Goal: Information Seeking & Learning: Learn about a topic

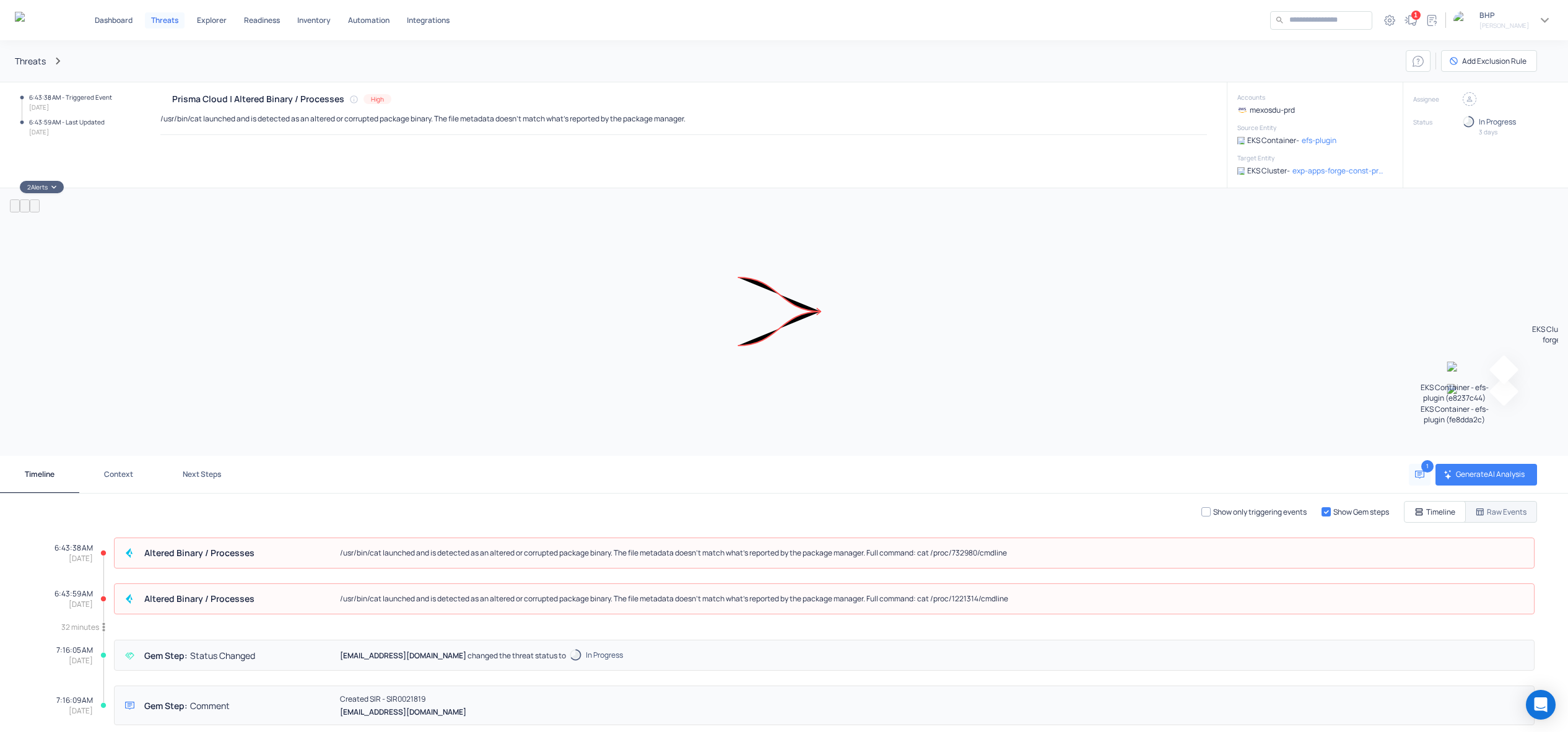
click at [1107, 68] on div "Threats Add Exclusion Rule" at bounding box center [784, 61] width 1568 height 42
click at [827, 486] on div "Timeline Context Next Steps 1 Generate AI Analysis" at bounding box center [784, 475] width 1568 height 38
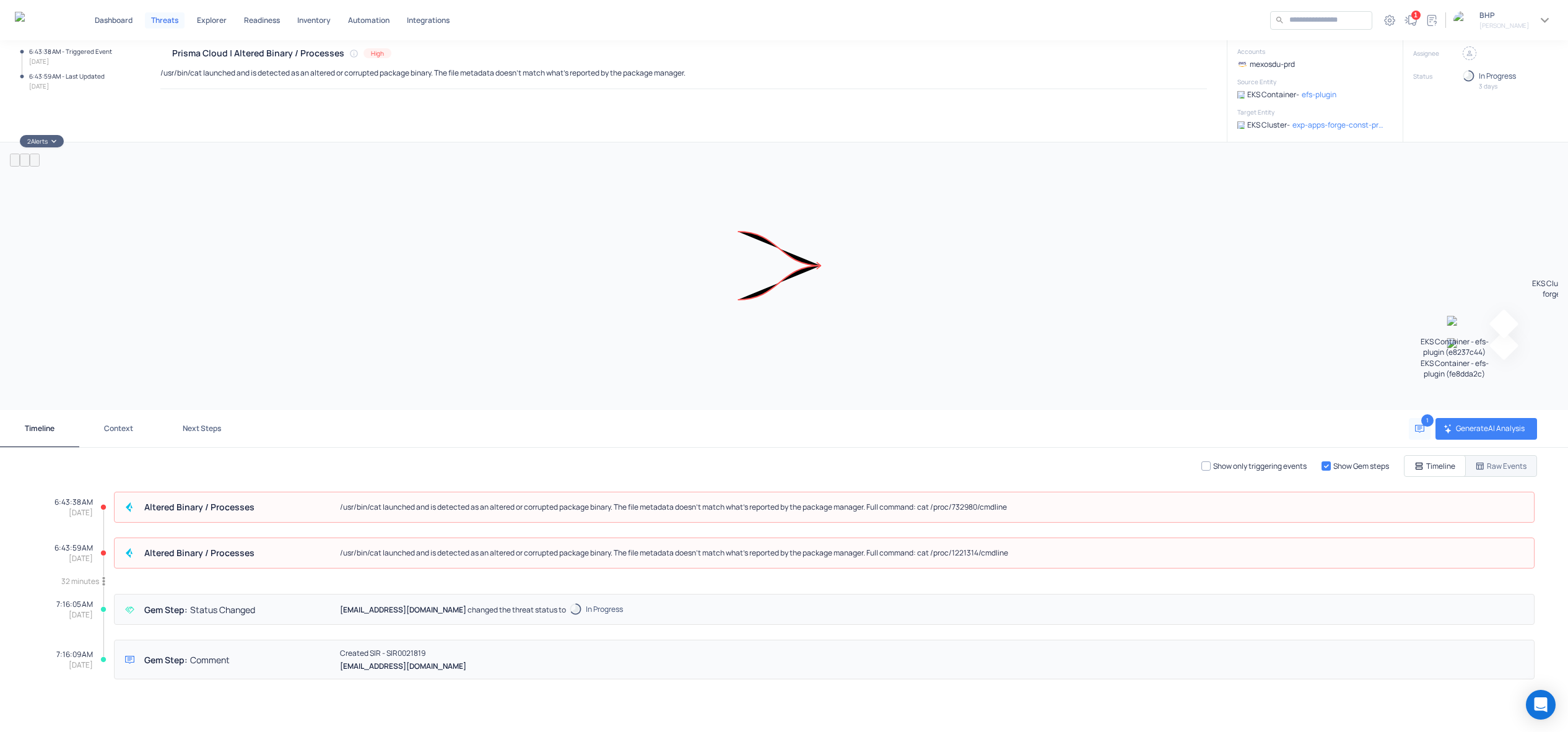
click at [550, 125] on div "Prisma Cloud | Altered Binary / Processes High /usr/bin/cat launched and is det…" at bounding box center [684, 89] width 1046 height 85
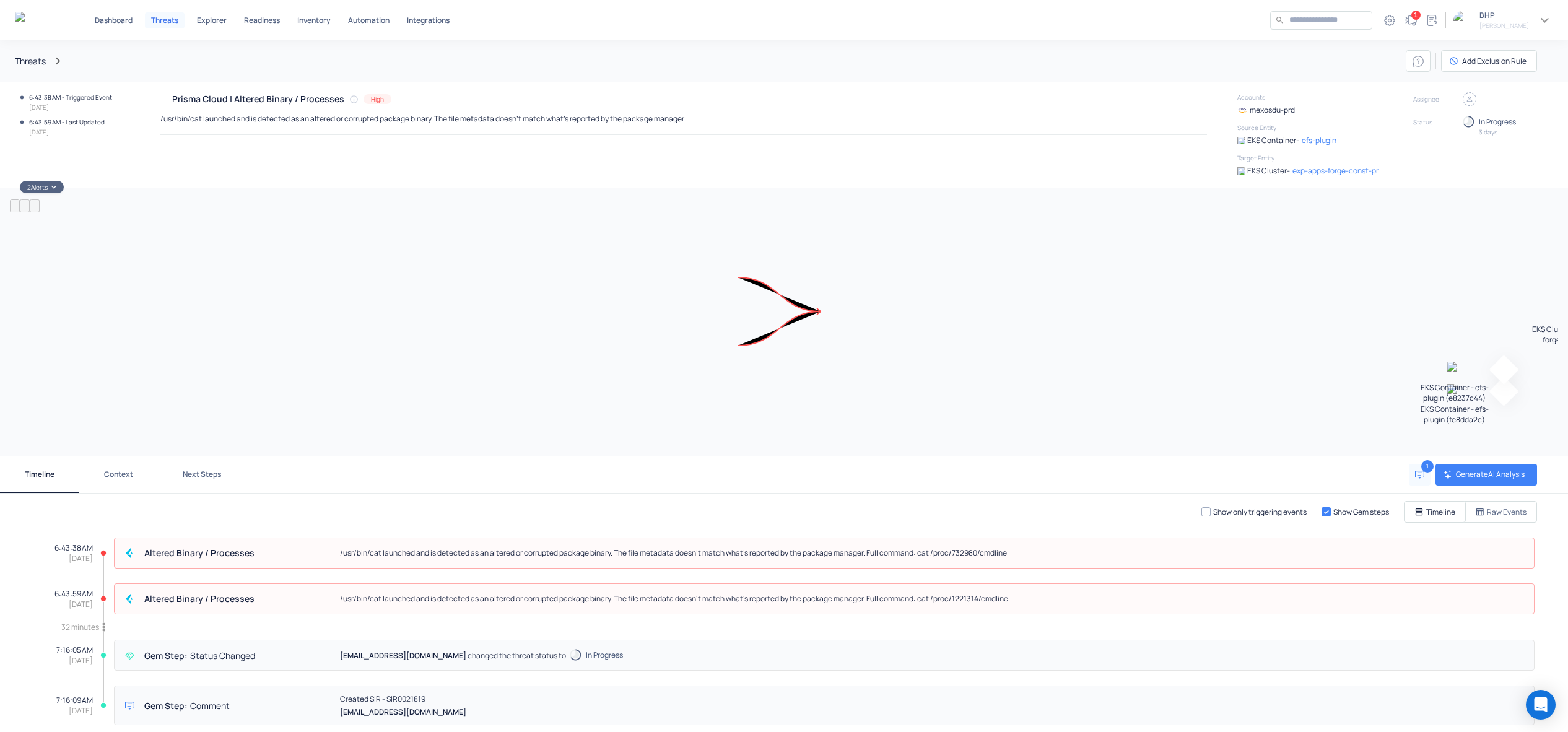
click at [1514, 508] on p "Raw Events" at bounding box center [1506, 512] width 39 height 11
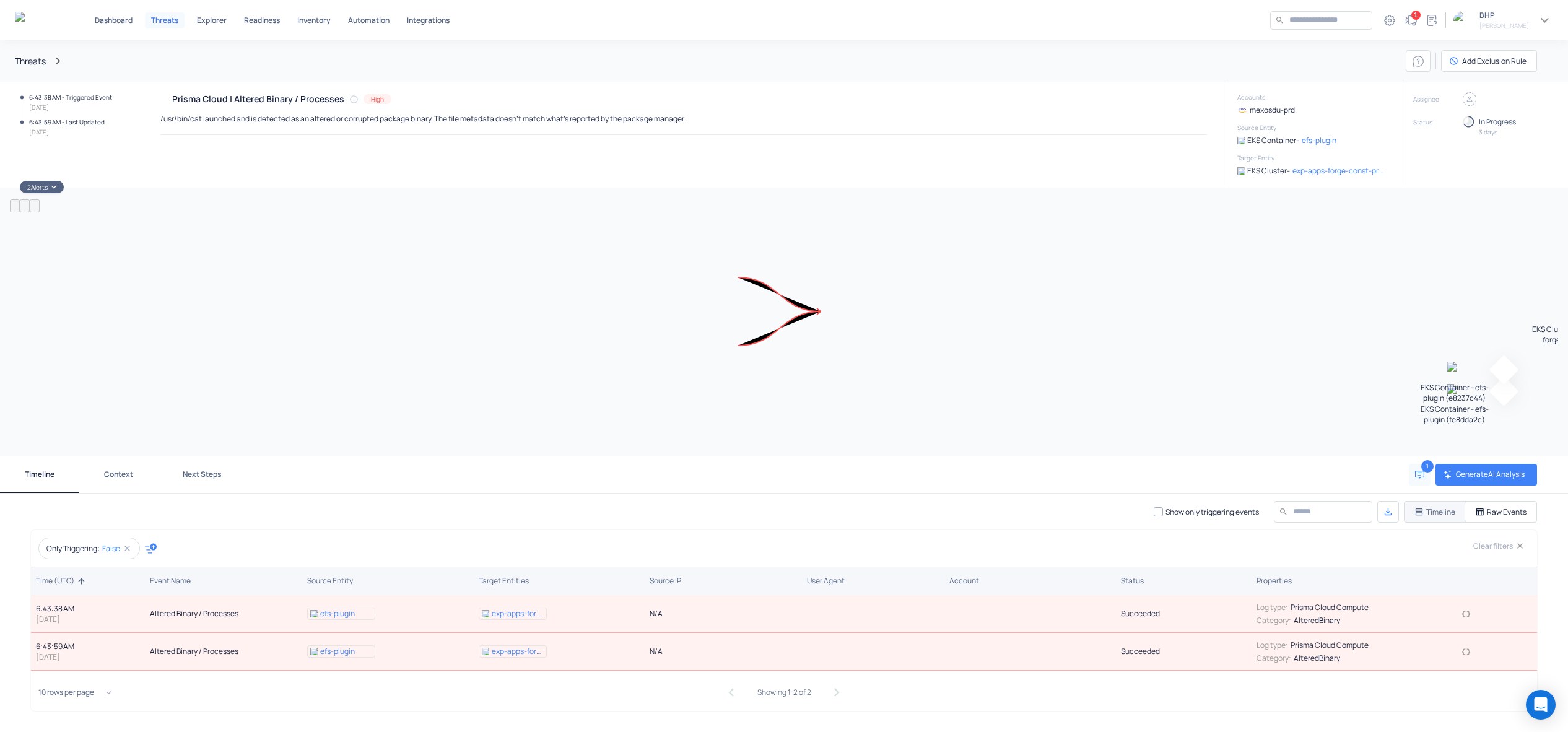
scroll to position [46, 0]
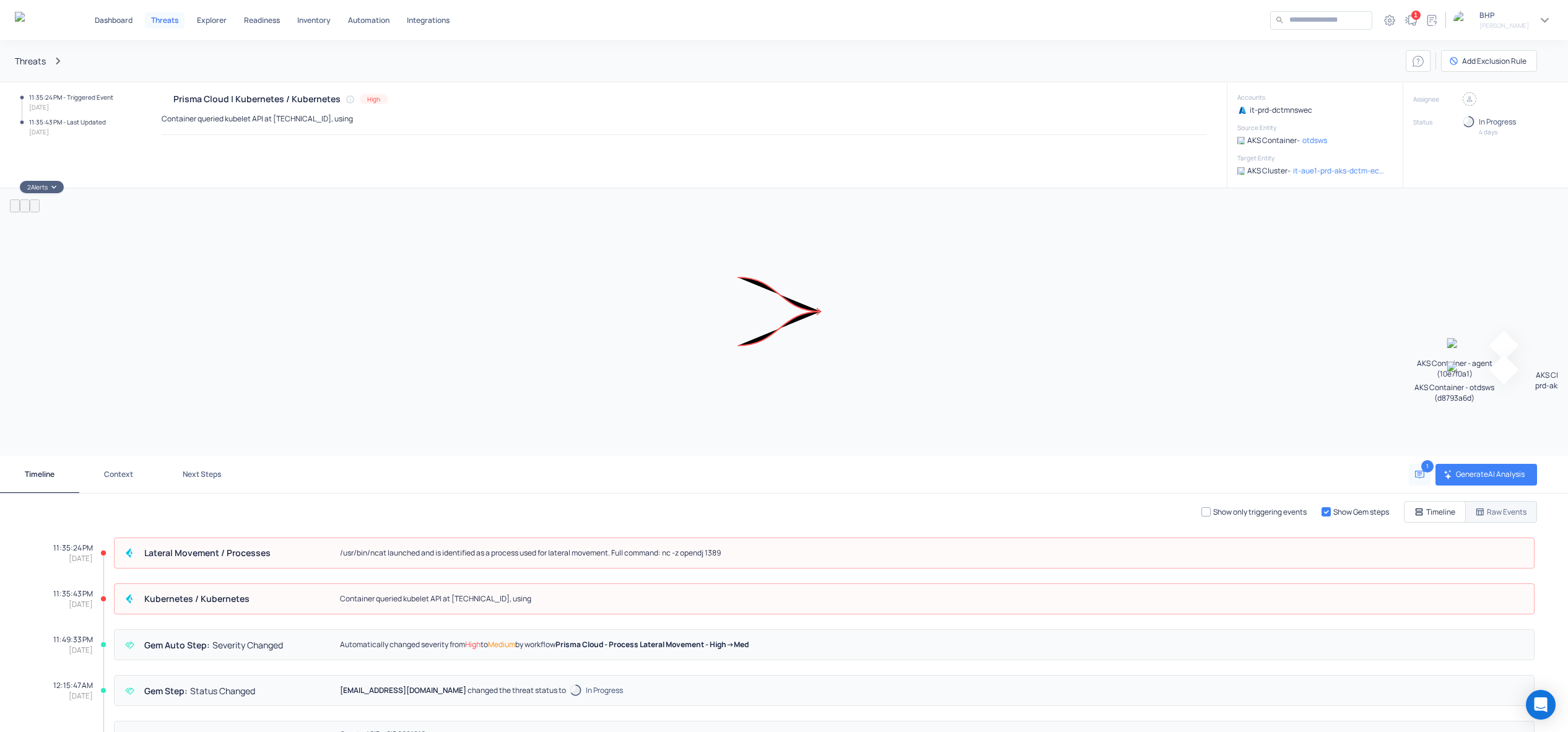
click at [870, 481] on div "1" at bounding box center [841, 475] width 1187 height 22
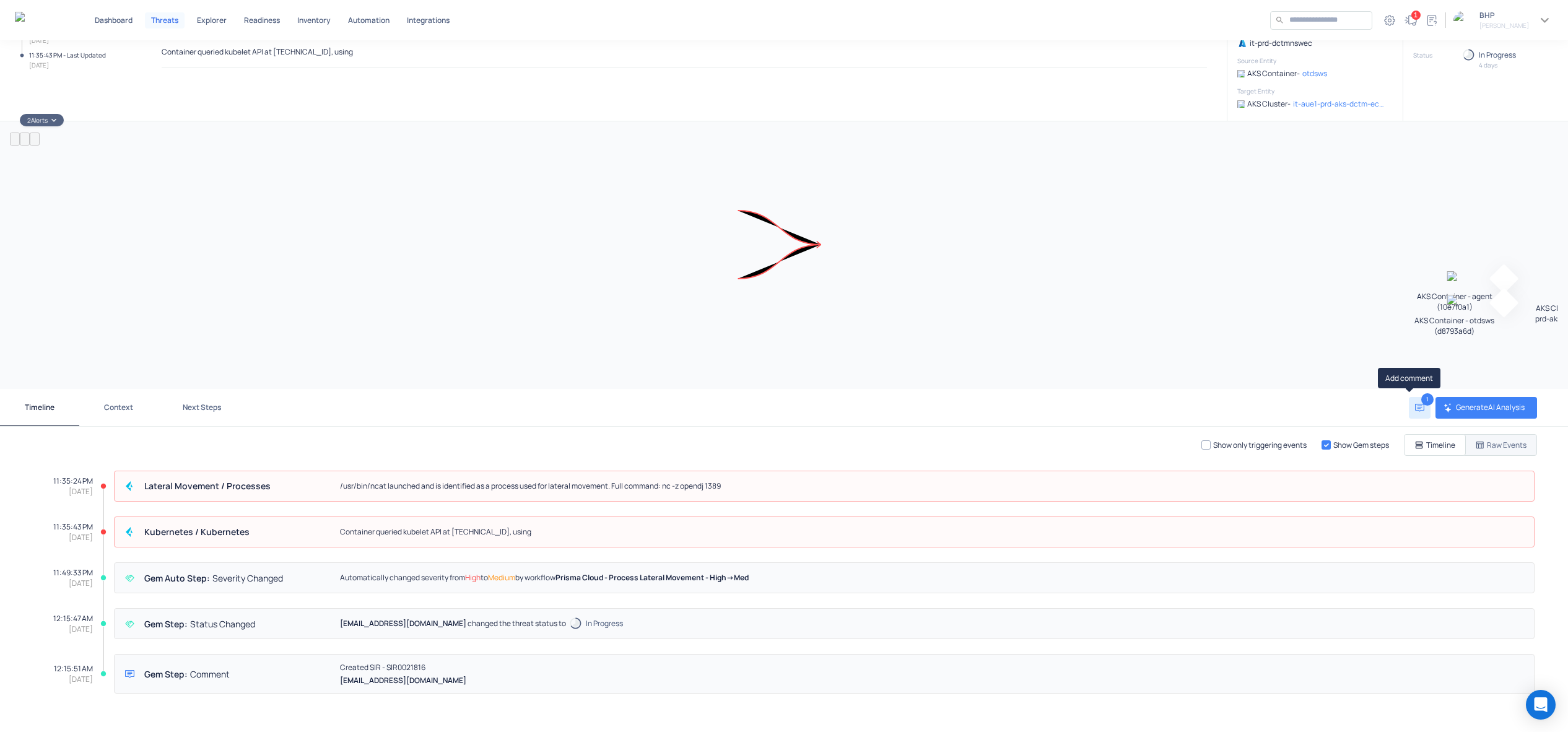
click at [1415, 409] on icon "Add comment" at bounding box center [1419, 408] width 9 height 9
click at [1041, 413] on div "1 Add Comment * ​ Cancel Add" at bounding box center [841, 408] width 1187 height 22
click at [744, 417] on div "1 Add Comment * ​ Cancel Add" at bounding box center [841, 408] width 1187 height 22
click at [588, 526] on div "Kubernetes /​ Kubernetes Container queried kubelet API at [TECHNICAL_ID], using…" at bounding box center [824, 532] width 1420 height 31
